Goal: Learn about a topic

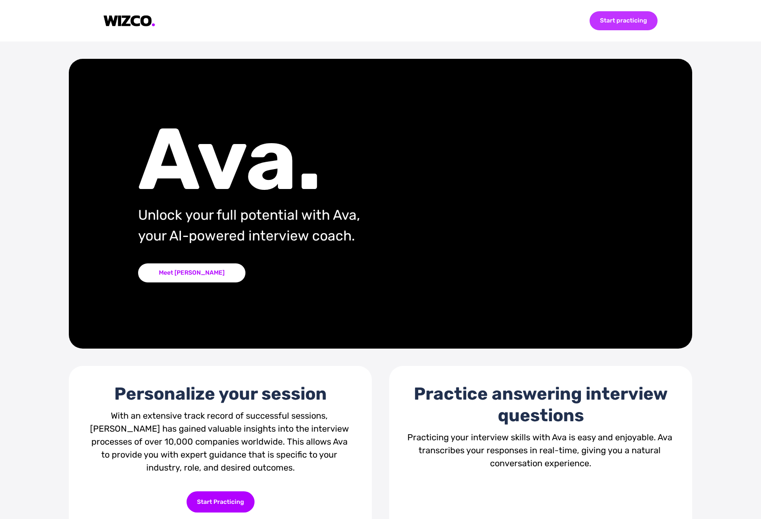
click at [621, 22] on div "Start practicing" at bounding box center [624, 20] width 68 height 19
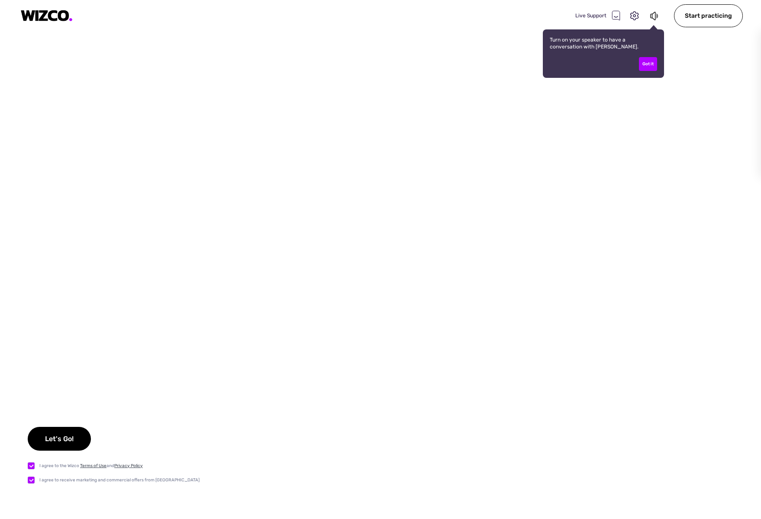
checkbox input "true"
